Goal: Task Accomplishment & Management: Manage account settings

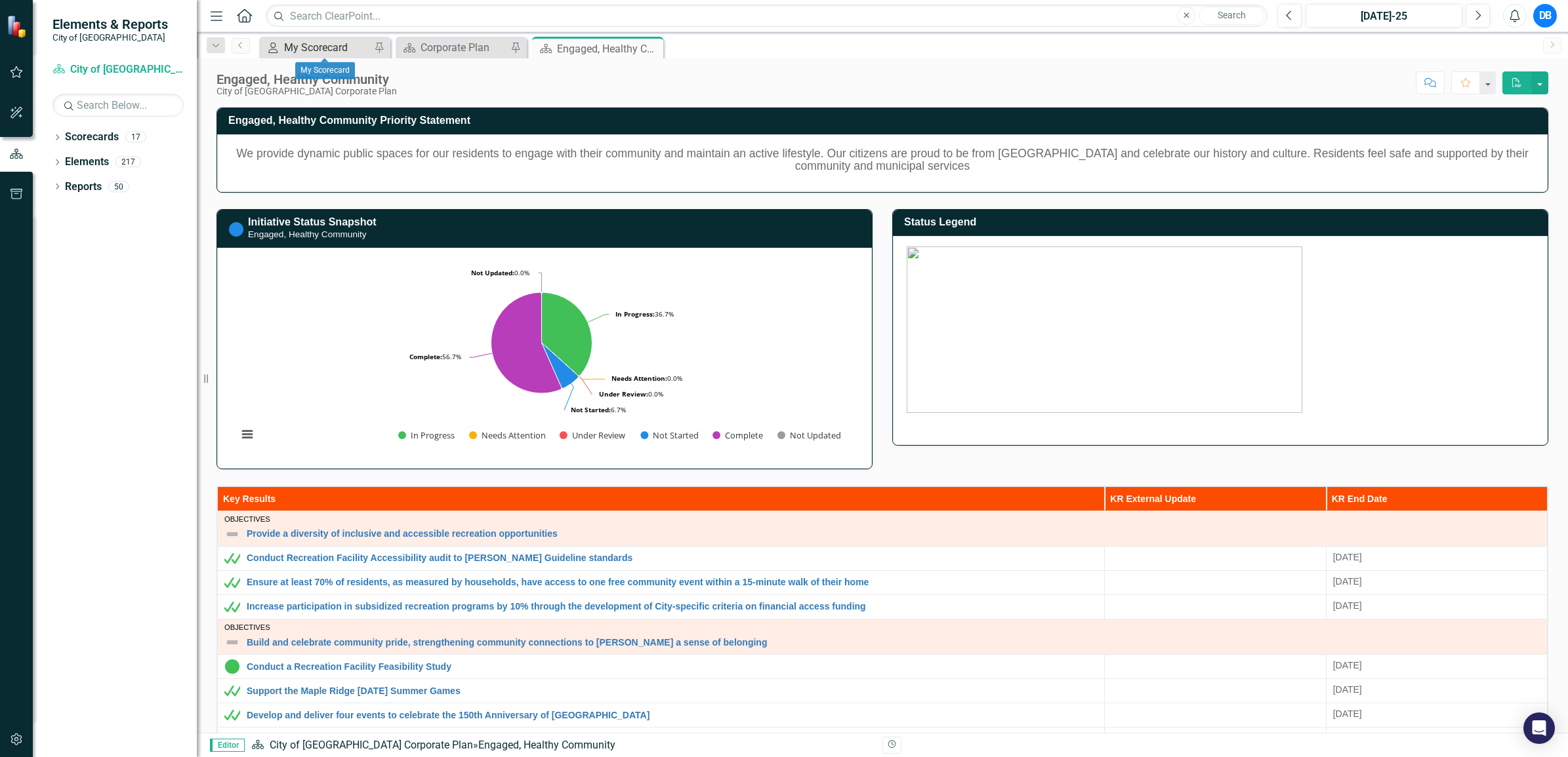
click at [337, 51] on div "My Scorecard" at bounding box center [327, 47] width 87 height 16
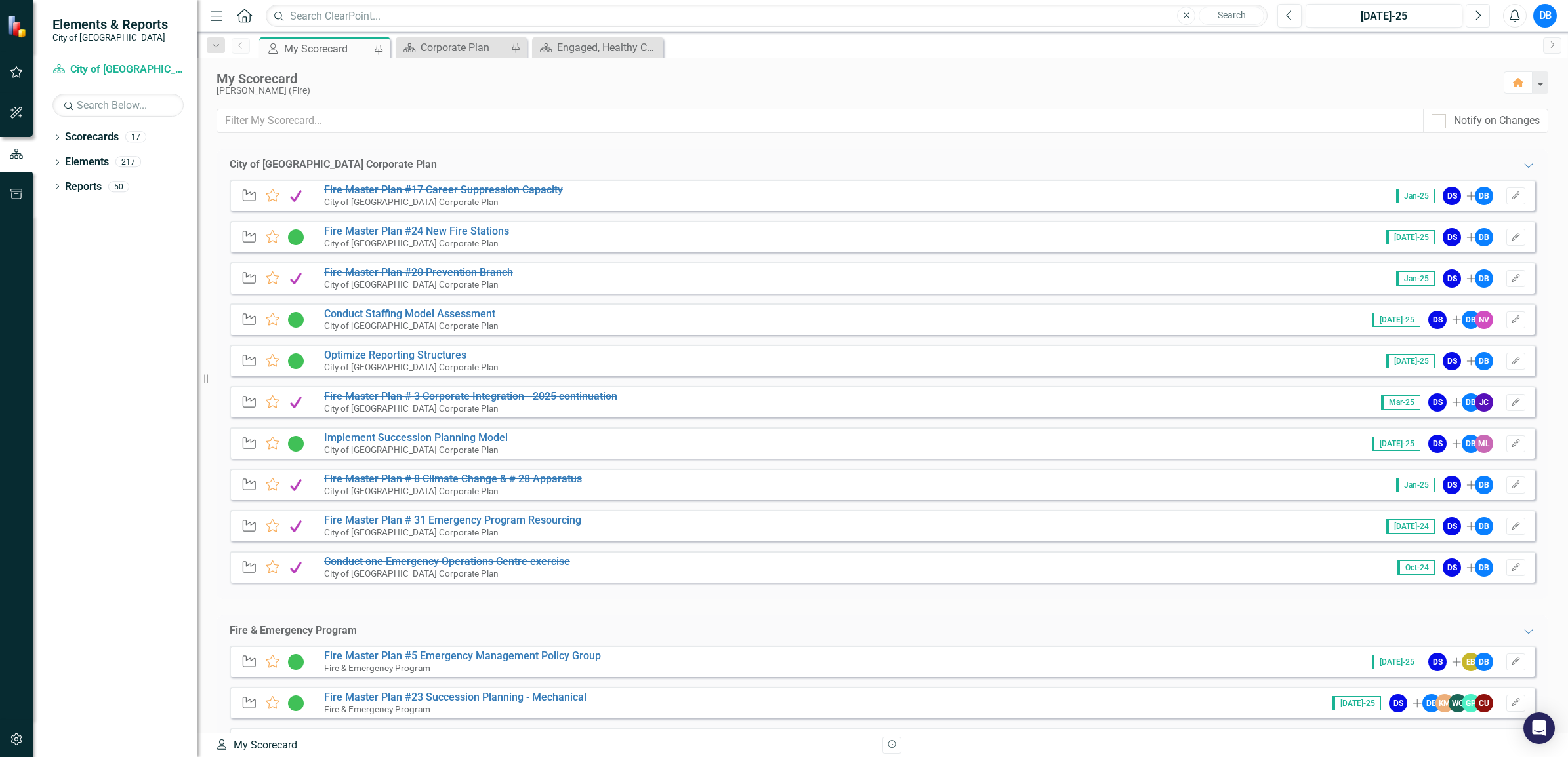
click at [1477, 11] on icon "button" at bounding box center [1479, 15] width 5 height 9
click at [1480, 13] on icon "Next" at bounding box center [1477, 16] width 7 height 12
click at [1287, 17] on icon "Previous" at bounding box center [1289, 16] width 7 height 12
click at [1480, 16] on icon "button" at bounding box center [1479, 15] width 5 height 9
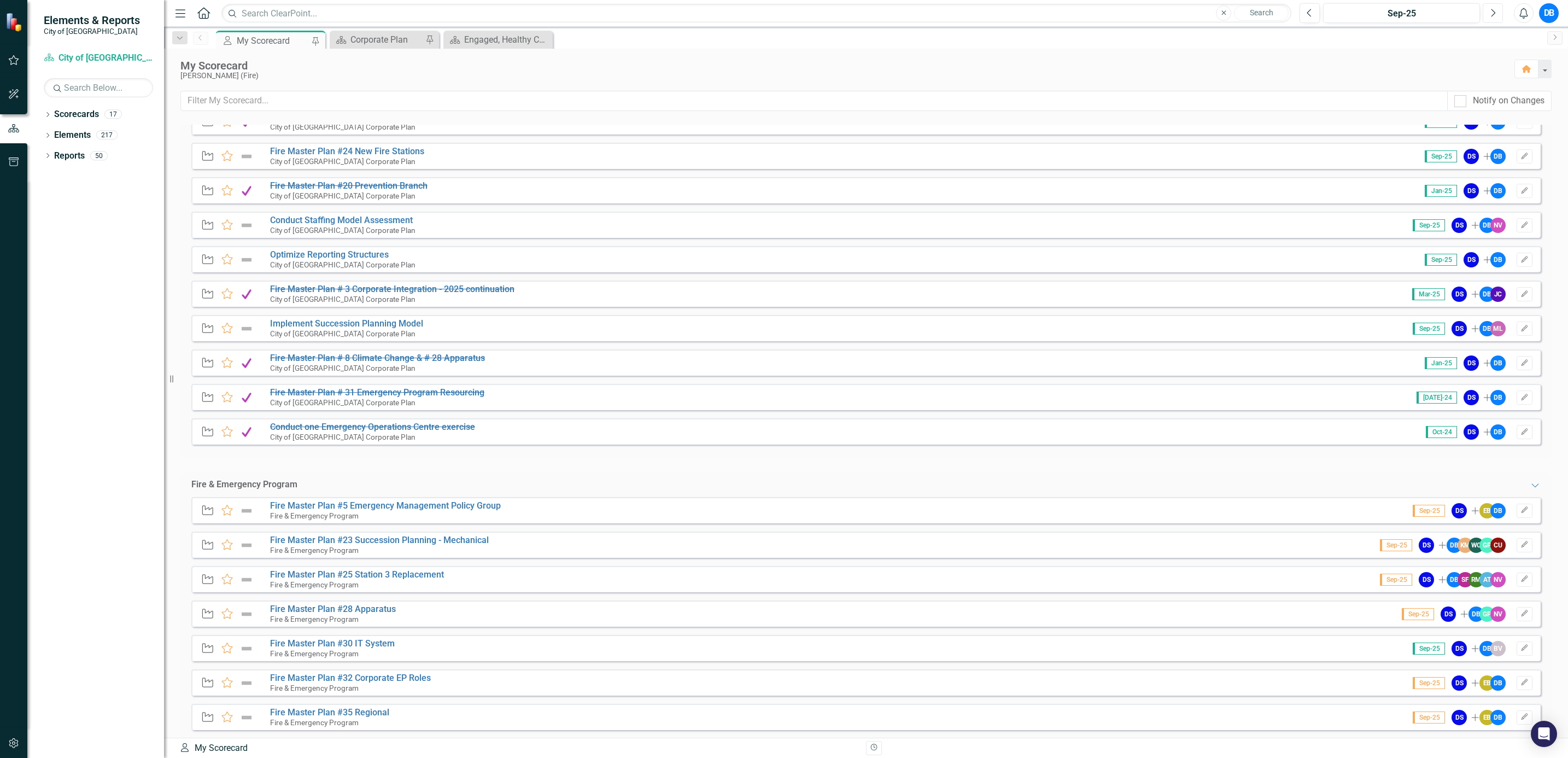
scroll to position [63, 0]
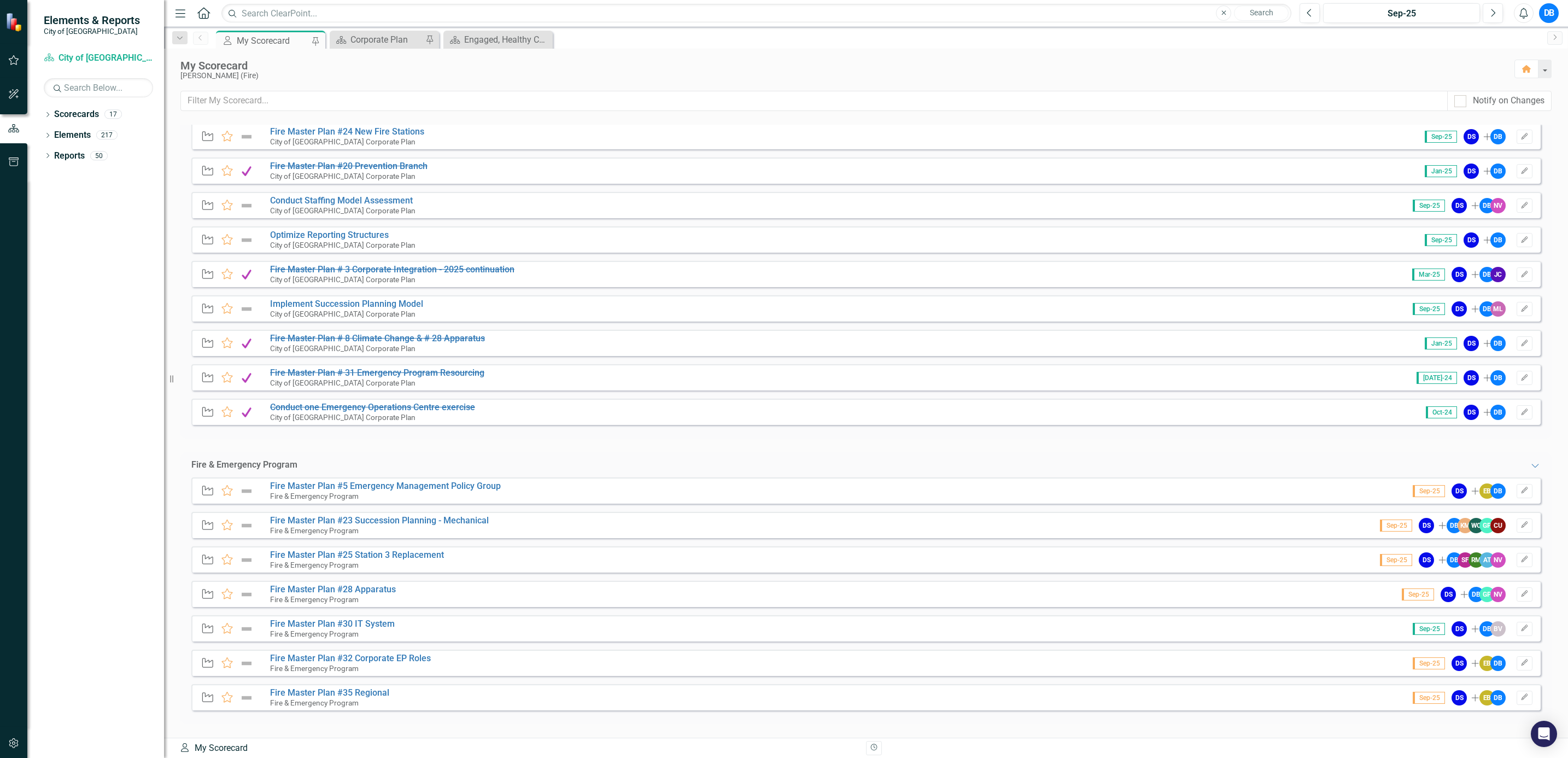
click at [631, 486] on div "Initiative Favorite Fire Master Plan #5 Emergency Management Policy Group Fire …" at bounding box center [866, 491] width 1350 height 26
drag, startPoint x: 621, startPoint y: 489, endPoint x: 622, endPoint y: 546, distance: 57.0
click at [622, 546] on div "Initiative Favorite Fire Master Plan #5 Emergency Management Policy Group Fire …" at bounding box center [866, 601] width 1350 height 247
click at [379, 621] on link "Fire Master Plan #30 IT System" at bounding box center [332, 624] width 124 height 10
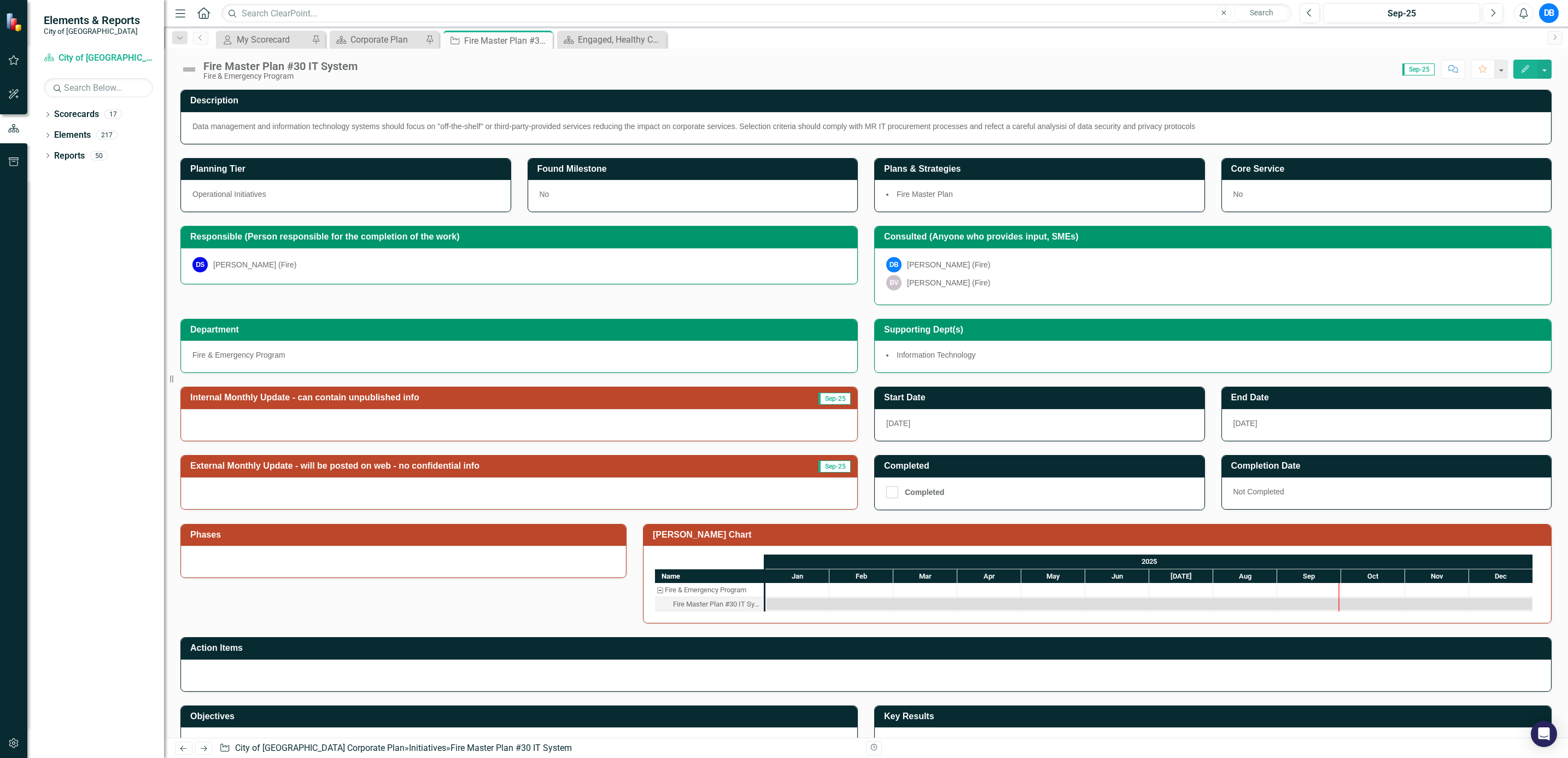
click at [1306, 69] on button "Edit" at bounding box center [1525, 68] width 24 height 19
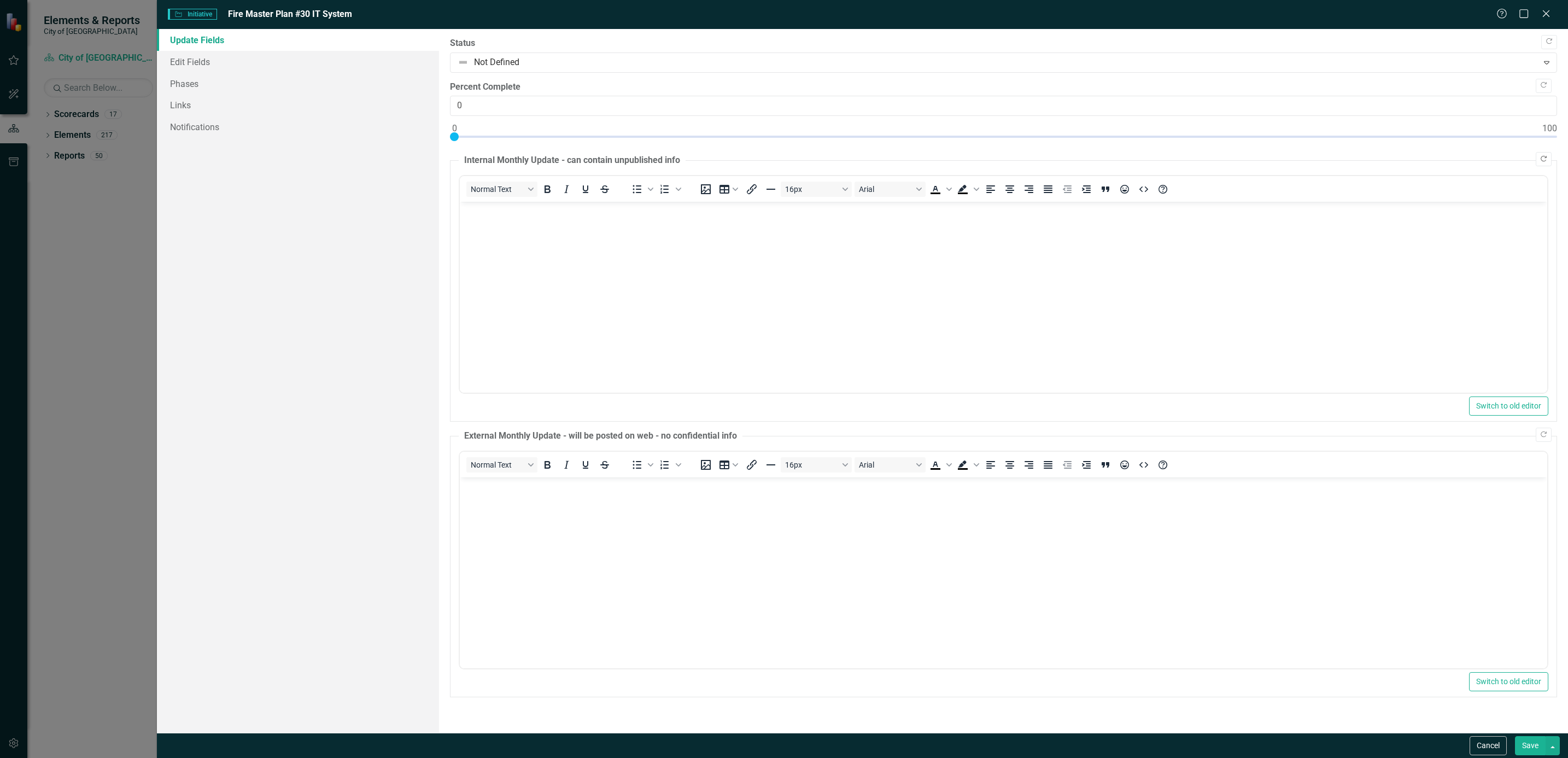
click at [1306, 159] on icon "Copy Forward" at bounding box center [1544, 159] width 8 height 7
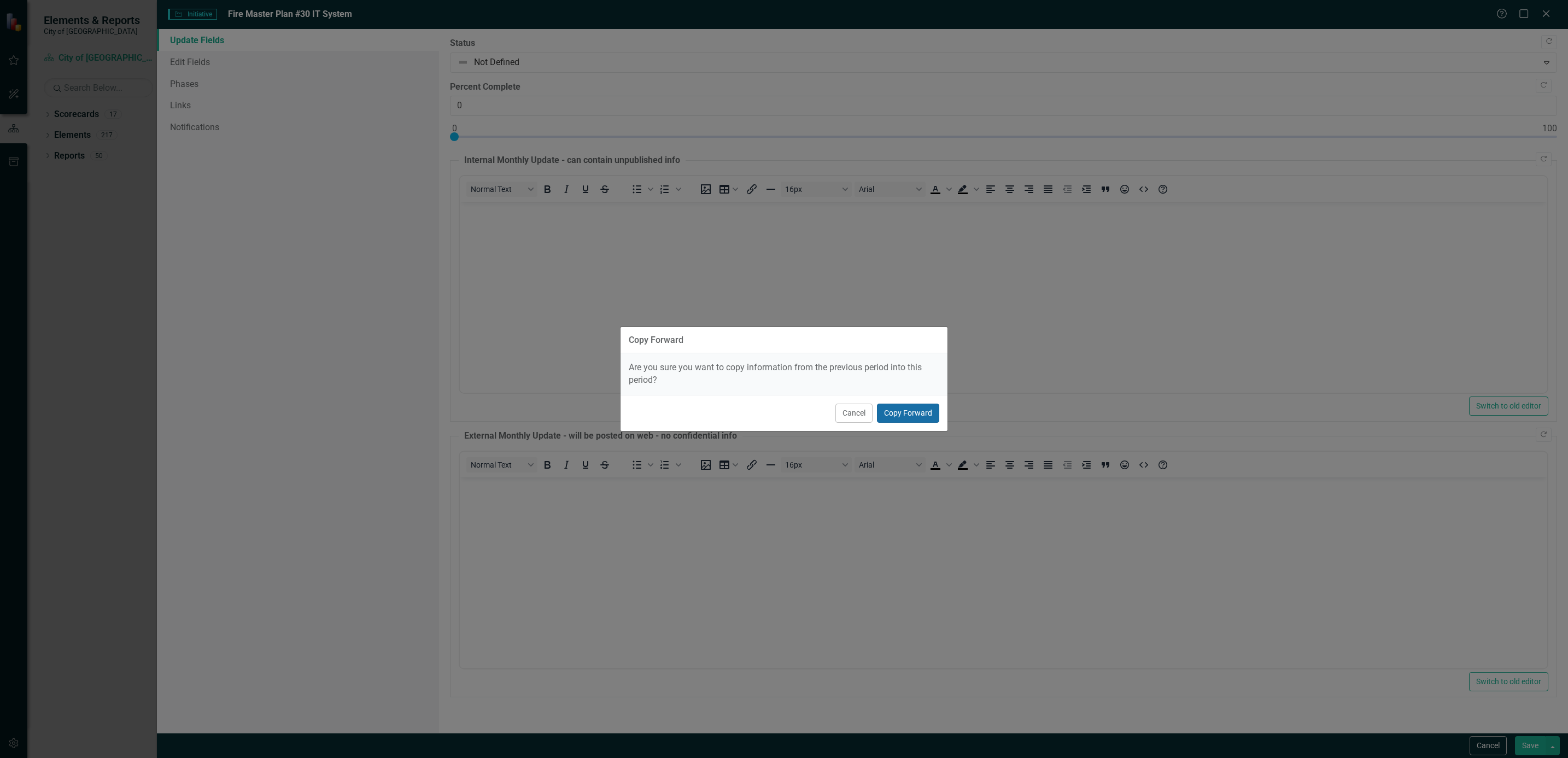
click at [896, 418] on button "Copy Forward" at bounding box center [908, 413] width 63 height 19
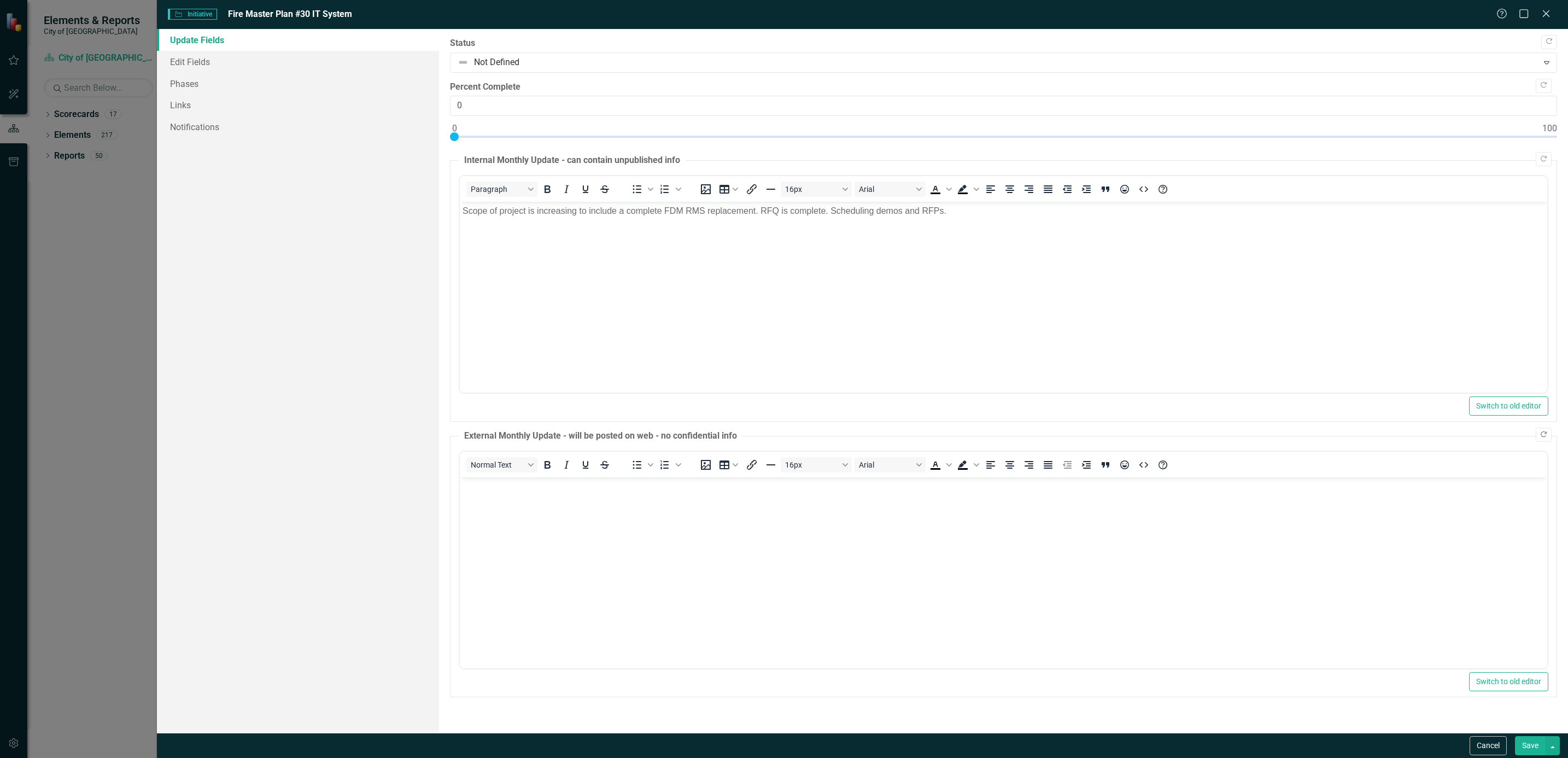
click at [1306, 437] on icon "Copy Forward" at bounding box center [1544, 435] width 8 height 7
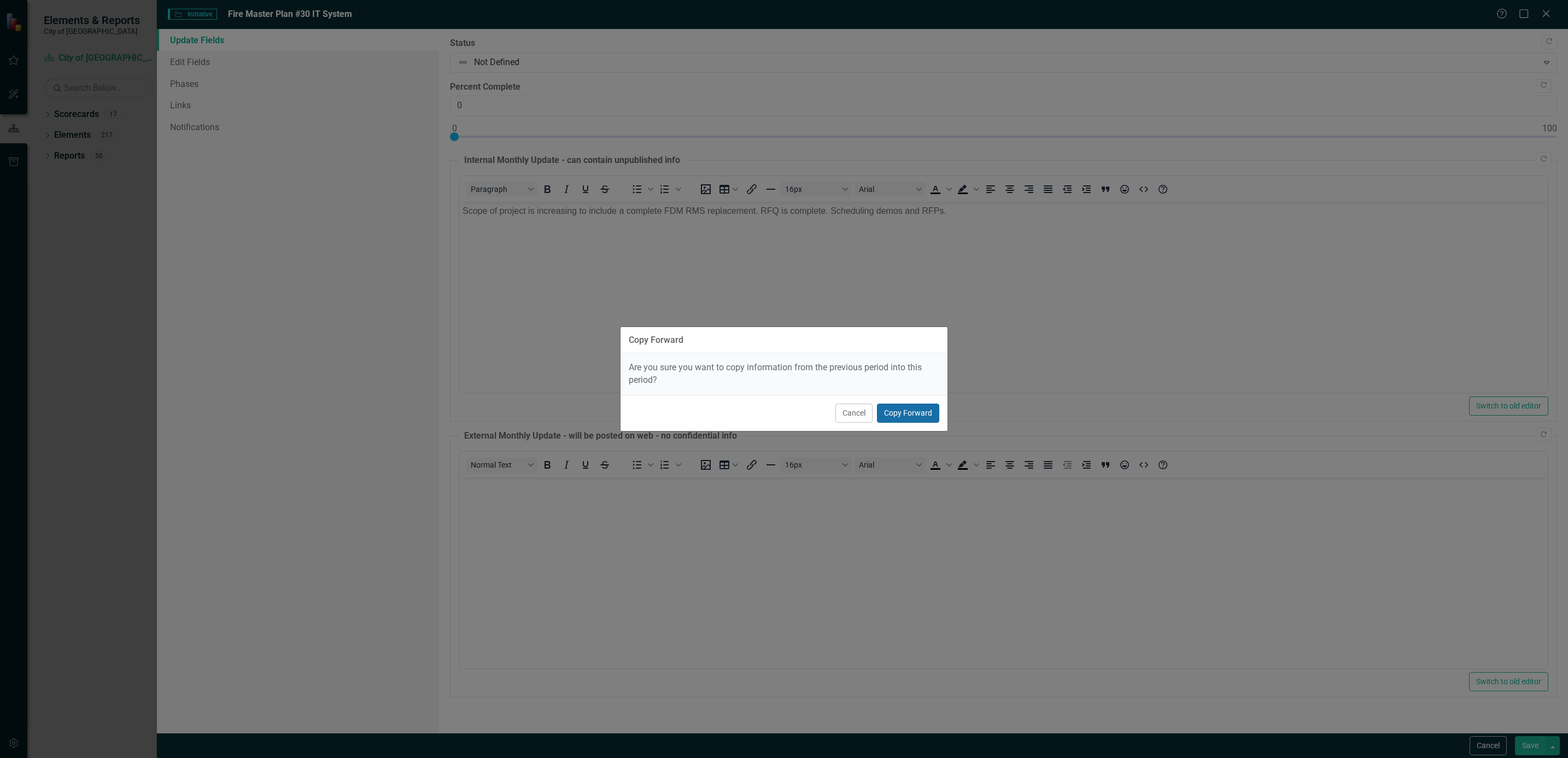
click at [898, 409] on button "Copy Forward" at bounding box center [908, 413] width 63 height 19
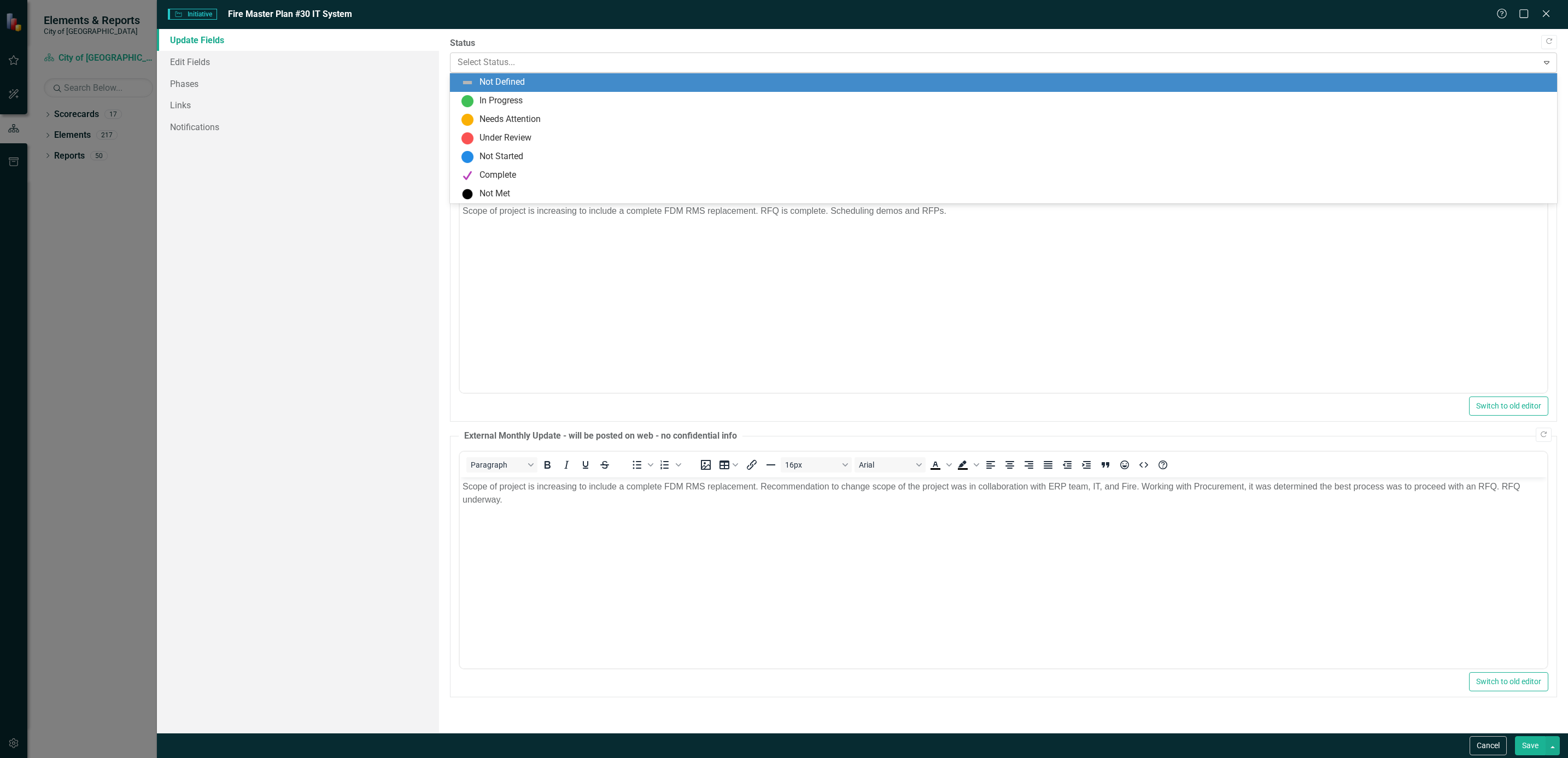
click at [499, 66] on div at bounding box center [995, 63] width 1074 height 15
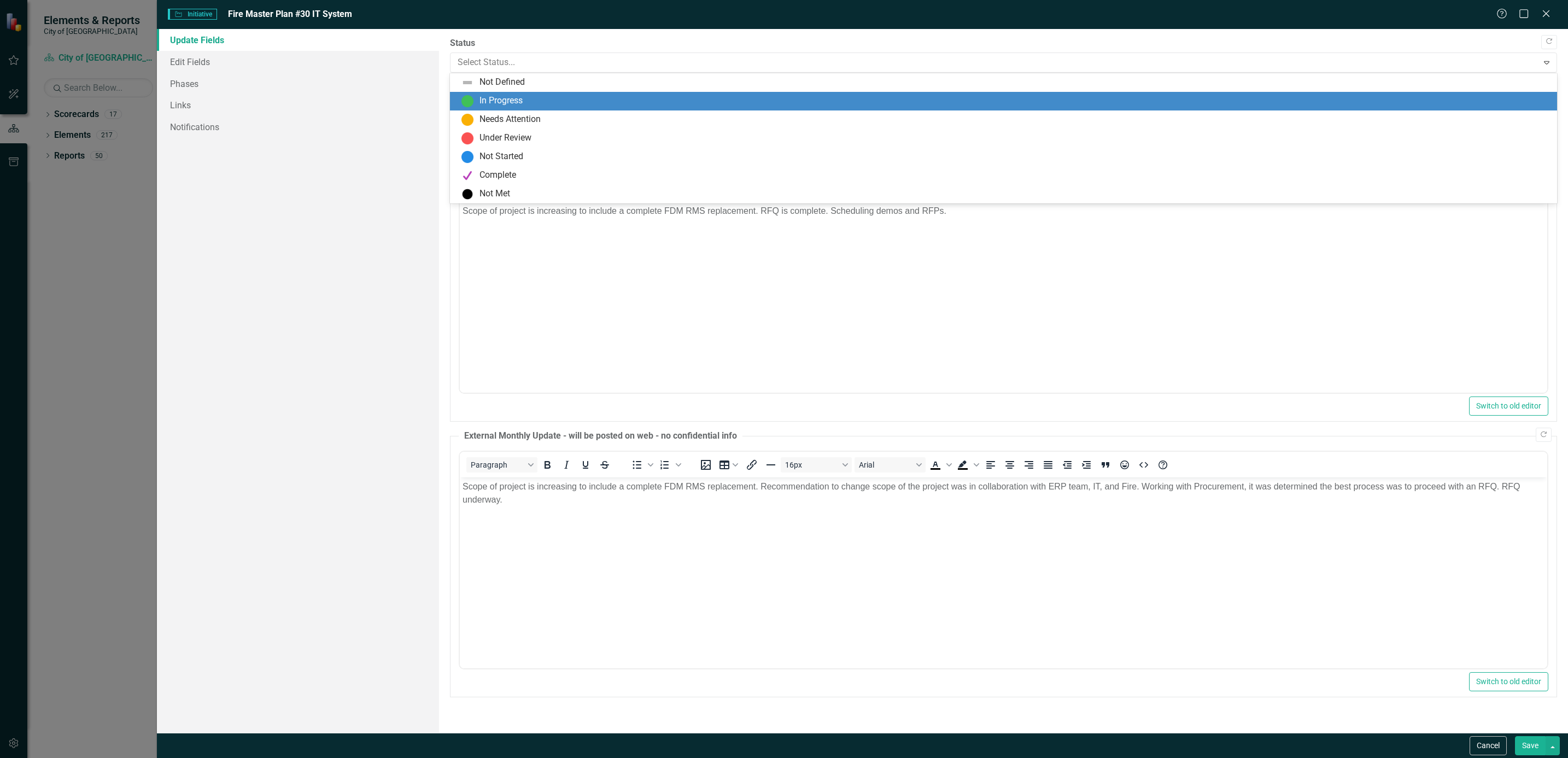
click at [501, 99] on div "In Progress" at bounding box center [501, 100] width 43 height 12
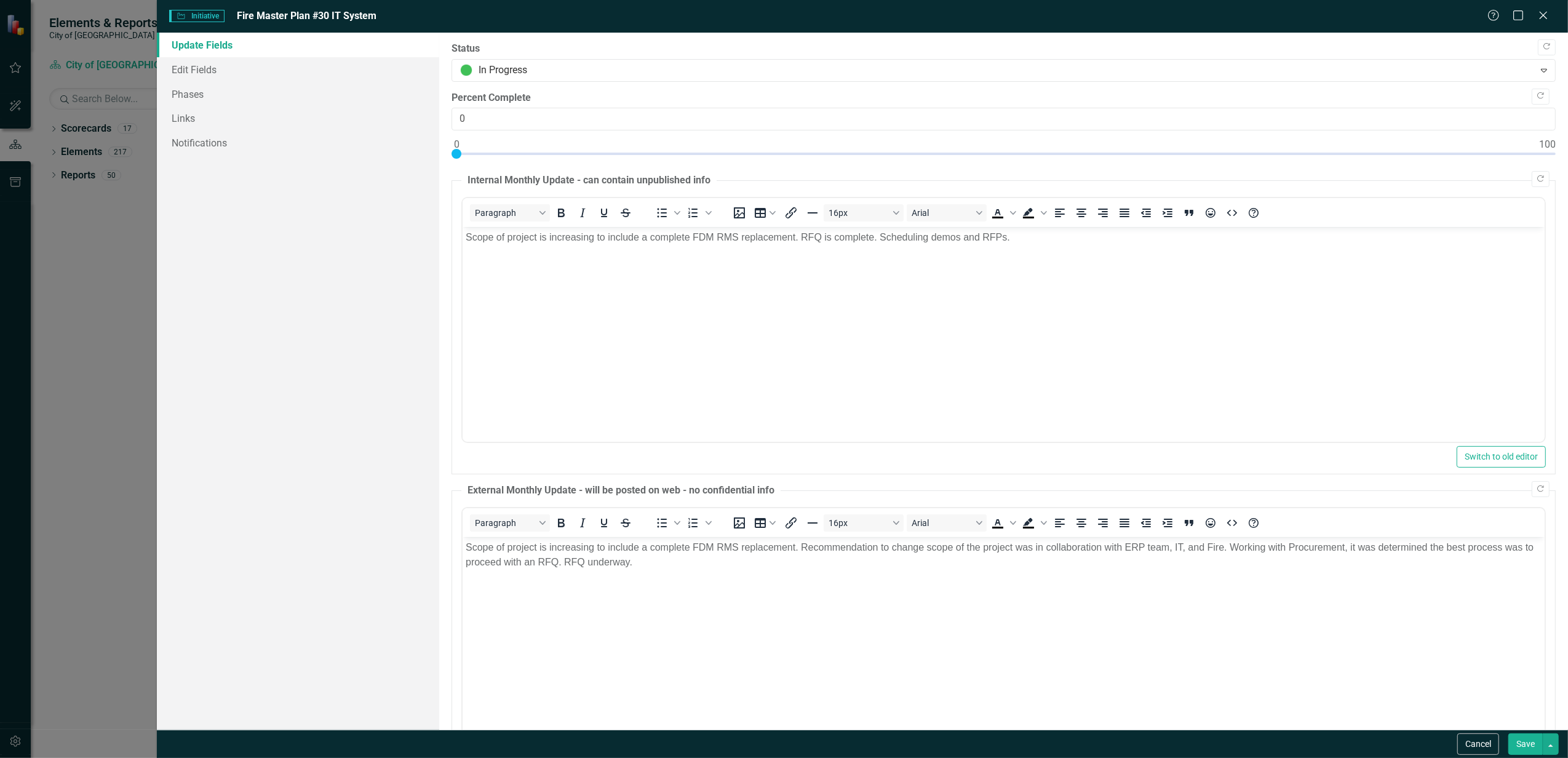
click at [1469, 710] on button "Save" at bounding box center [1525, 744] width 34 height 21
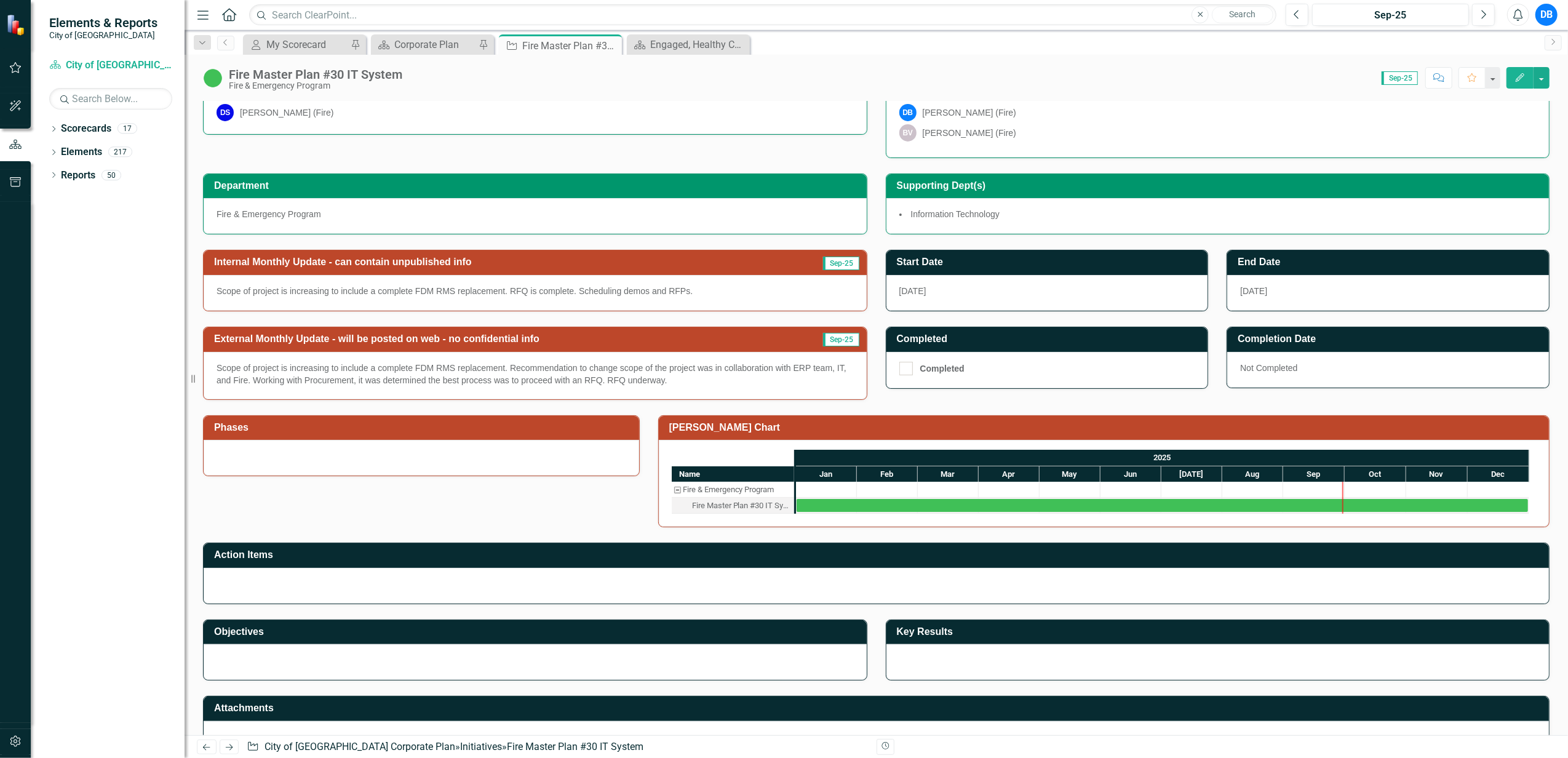
scroll to position [246, 0]
